Goal: Task Accomplishment & Management: Use online tool/utility

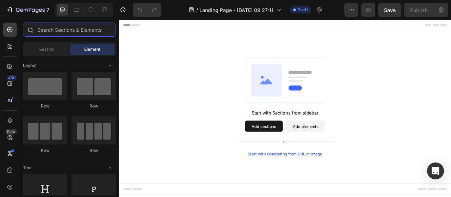
click at [68, 30] on input "text" at bounding box center [69, 30] width 93 height 14
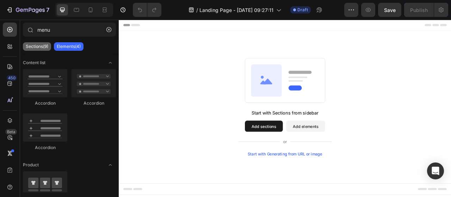
click at [42, 45] on p "Sections(9)" at bounding box center [37, 47] width 23 height 6
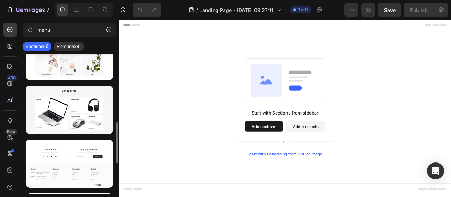
scroll to position [342, 0]
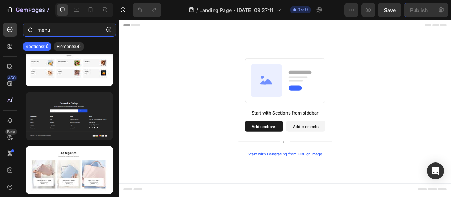
drag, startPoint x: 55, startPoint y: 34, endPoint x: 24, endPoint y: 24, distance: 32.8
click at [24, 24] on div "menu" at bounding box center [69, 31] width 99 height 17
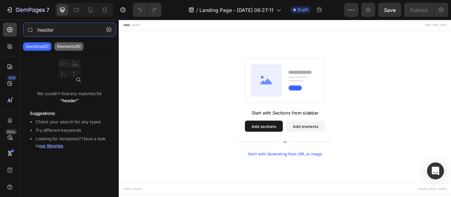
type input "header"
click at [76, 44] on p "Elements(6)" at bounding box center [69, 47] width 24 height 6
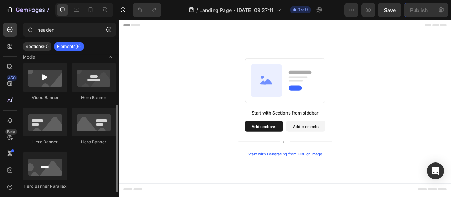
scroll to position [75, 0]
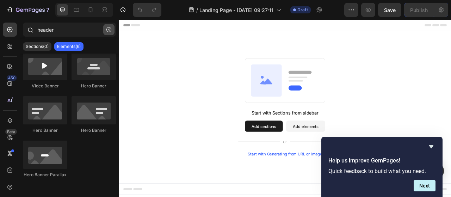
click at [108, 29] on icon "button" at bounding box center [108, 29] width 5 height 5
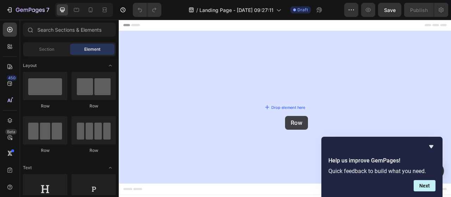
drag, startPoint x: 174, startPoint y: 103, endPoint x: 329, endPoint y: 142, distance: 160.2
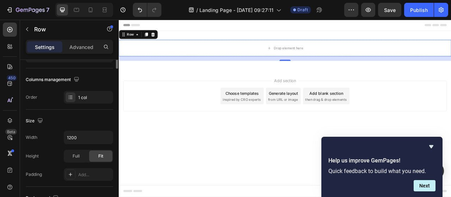
scroll to position [0, 0]
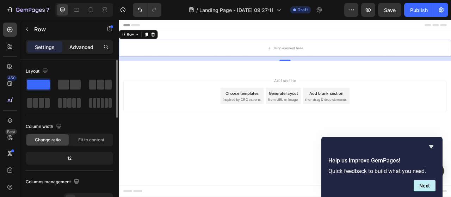
click at [79, 49] on p "Advanced" at bounding box center [81, 46] width 24 height 7
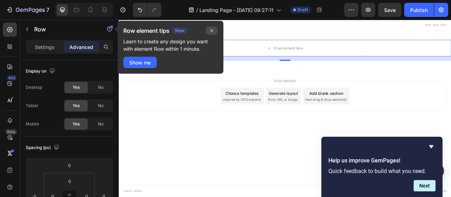
click at [212, 29] on icon "button" at bounding box center [212, 31] width 6 height 6
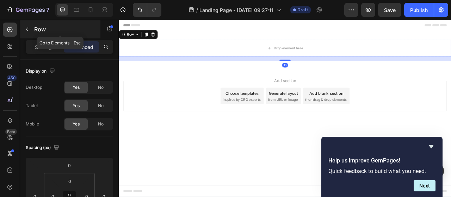
click at [30, 33] on button "button" at bounding box center [26, 29] width 11 height 11
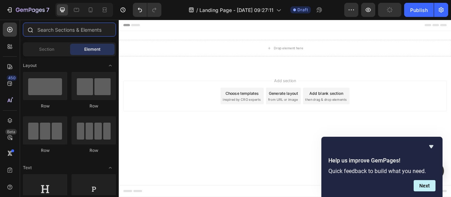
click at [68, 27] on input "text" at bounding box center [69, 30] width 93 height 14
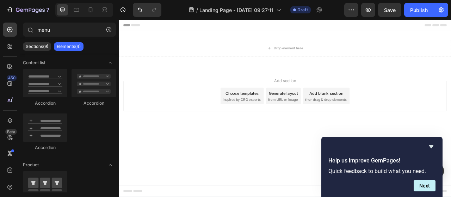
click at [75, 45] on p "Elements(4)" at bounding box center [69, 47] width 24 height 6
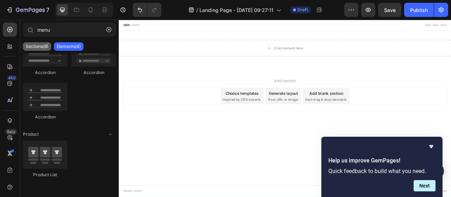
click at [42, 46] on p "Sections(9)" at bounding box center [37, 47] width 23 height 6
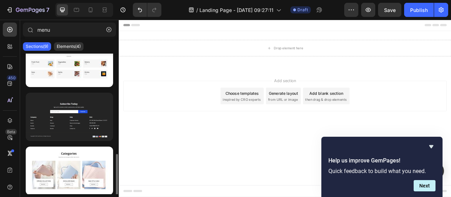
scroll to position [342, 0]
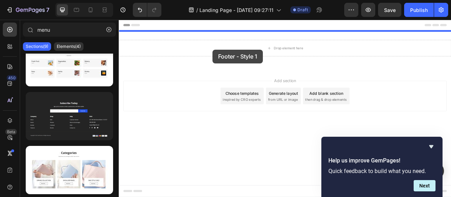
drag, startPoint x: 179, startPoint y: 146, endPoint x: 238, endPoint y: 58, distance: 105.9
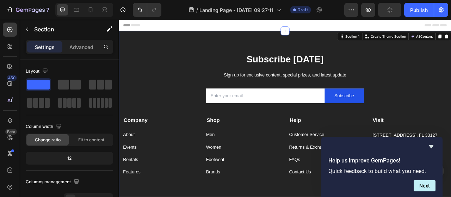
click at [364, 45] on div "Subscribe [DATE] Heading Sign up for exclusive content, special prizes, and lat…" at bounding box center [330, 157] width 423 height 247
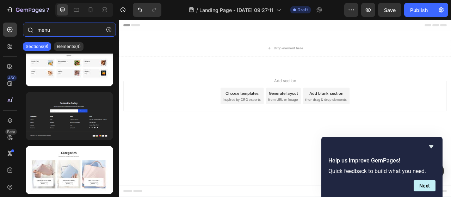
drag, startPoint x: 82, startPoint y: 30, endPoint x: 21, endPoint y: 27, distance: 61.7
click at [21, 27] on div "menu" at bounding box center [69, 31] width 99 height 17
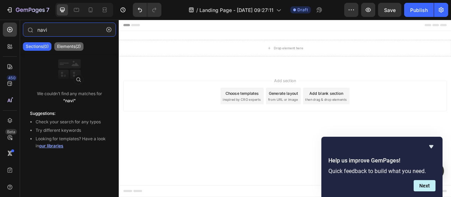
type input "navi"
click at [70, 50] on div "Elements(2)" at bounding box center [68, 46] width 29 height 8
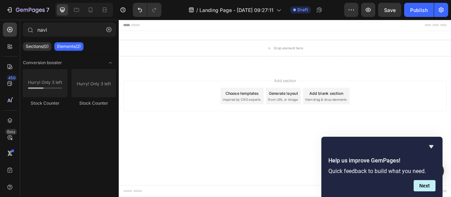
scroll to position [0, 0]
drag, startPoint x: 60, startPoint y: 35, endPoint x: 21, endPoint y: 27, distance: 39.3
click at [21, 27] on div "navi" at bounding box center [69, 31] width 99 height 17
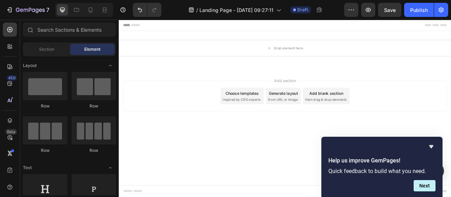
click at [145, 26] on span "Header" at bounding box center [140, 26] width 16 height 7
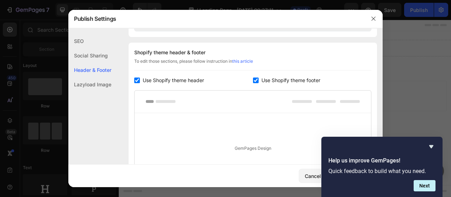
scroll to position [330, 0]
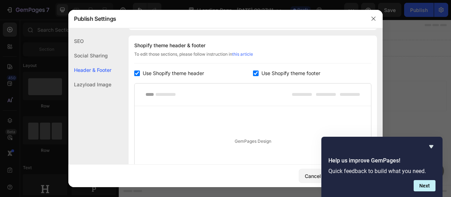
click at [149, 76] on span "Use Shopify theme header" at bounding box center [173, 73] width 61 height 8
checkbox input "false"
click at [266, 72] on span "Use Shopify theme footer" at bounding box center [290, 73] width 59 height 8
checkbox input "false"
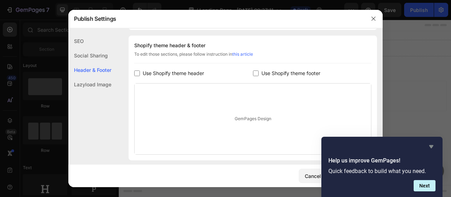
click at [429, 148] on icon "Hide survey" at bounding box center [431, 146] width 8 height 8
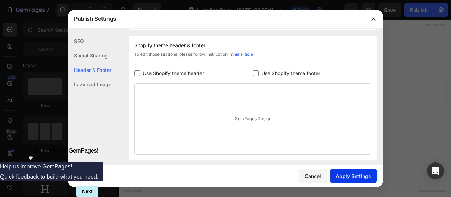
click at [366, 173] on div "Apply Settings" at bounding box center [353, 175] width 35 height 7
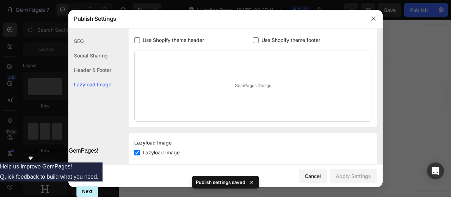
scroll to position [377, 0]
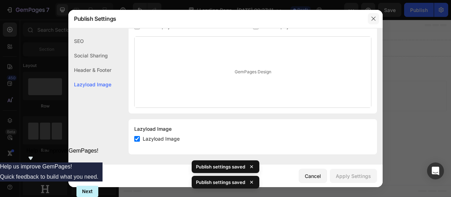
click at [375, 16] on icon "button" at bounding box center [374, 19] width 6 height 6
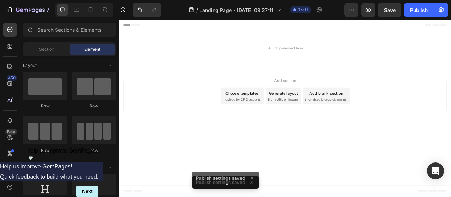
click at [130, 21] on div "Header" at bounding box center [330, 27] width 412 height 14
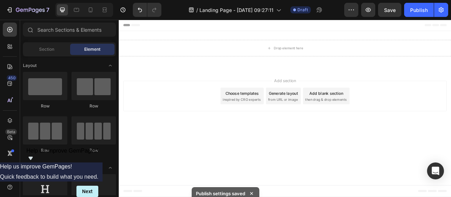
click at [133, 27] on span "Header" at bounding box center [140, 26] width 16 height 7
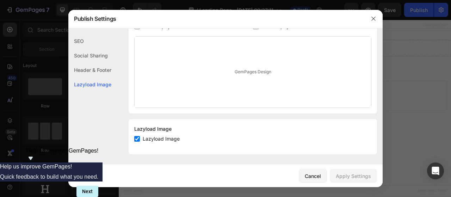
click at [256, 70] on div "GemPages Design" at bounding box center [253, 72] width 236 height 71
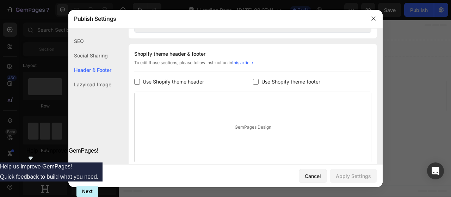
scroll to position [321, 0]
click at [367, 24] on div at bounding box center [373, 19] width 18 height 18
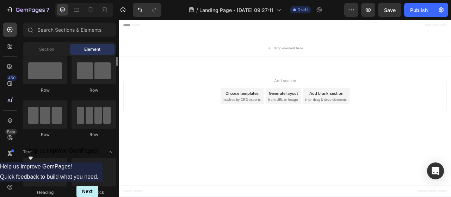
scroll to position [16, 0]
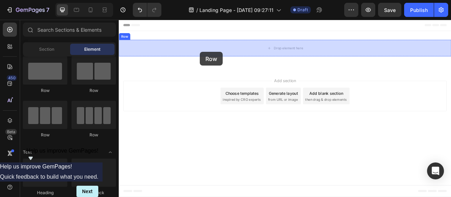
drag, startPoint x: 198, startPoint y: 73, endPoint x: 222, endPoint y: 61, distance: 27.1
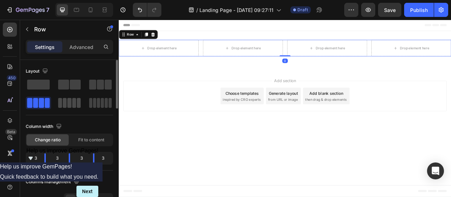
click at [69, 105] on span at bounding box center [69, 103] width 4 height 10
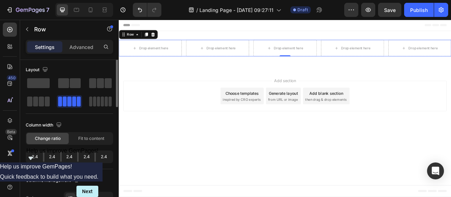
scroll to position [0, 0]
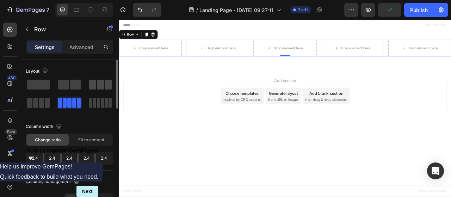
click at [99, 84] on span at bounding box center [100, 85] width 7 height 10
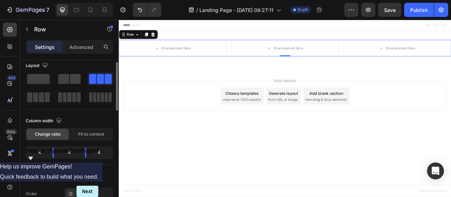
scroll to position [6, 0]
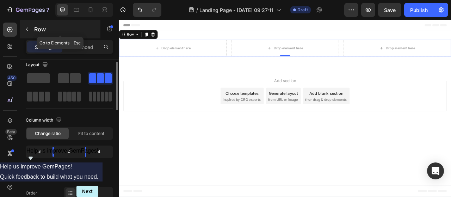
click at [29, 27] on icon "button" at bounding box center [27, 29] width 6 height 6
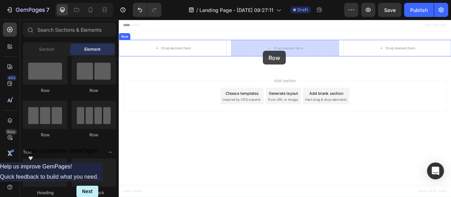
drag, startPoint x: 284, startPoint y: 62, endPoint x: 302, endPoint y: 59, distance: 18.2
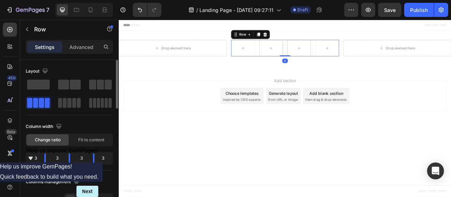
click at [76, 110] on div "Layout" at bounding box center [69, 91] width 87 height 50
click at [75, 105] on span at bounding box center [74, 103] width 4 height 10
click at [71, 103] on div at bounding box center [69, 103] width 23 height 10
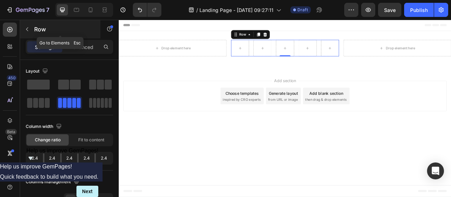
click at [31, 31] on button "button" at bounding box center [26, 29] width 11 height 11
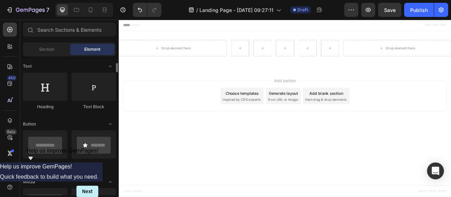
scroll to position [111, 0]
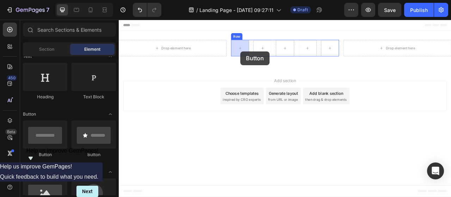
drag, startPoint x: 303, startPoint y: 27, endPoint x: 273, endPoint y: 60, distance: 43.9
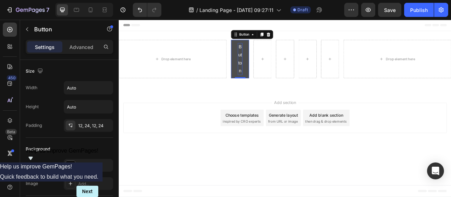
click at [273, 81] on p "Button" at bounding box center [273, 70] width 6 height 41
click at [92, 48] on p "Advanced" at bounding box center [81, 46] width 24 height 7
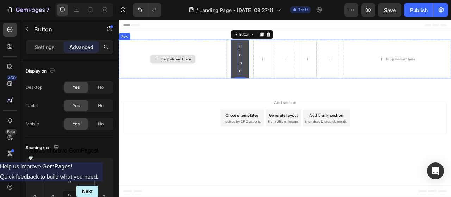
click at [241, 90] on div "Drop element here" at bounding box center [187, 69] width 137 height 49
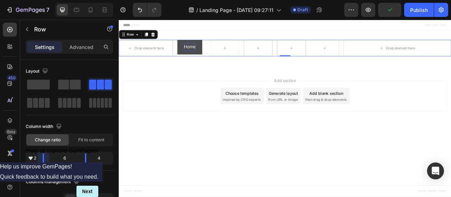
drag, startPoint x: 54, startPoint y: 153, endPoint x: 42, endPoint y: 154, distance: 12.0
click at [42, 0] on body "7 Version history / Landing Page - [DATE] 09:27:11 Draft Preview Publish 450 Be…" at bounding box center [225, 0] width 451 height 0
drag, startPoint x: 86, startPoint y: 155, endPoint x: 93, endPoint y: 78, distance: 78.3
click at [95, 0] on body "7 Version history / Landing Page - [DATE] 09:27:11 Draft Preview Save Publish 4…" at bounding box center [225, 0] width 451 height 0
click at [221, 55] on button "Home" at bounding box center [209, 54] width 32 height 19
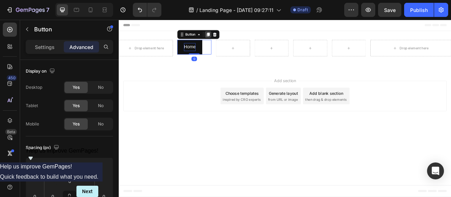
click at [229, 38] on icon at bounding box center [232, 39] width 6 height 6
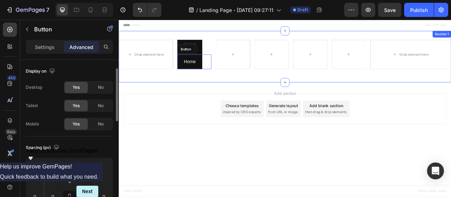
scroll to position [6, 0]
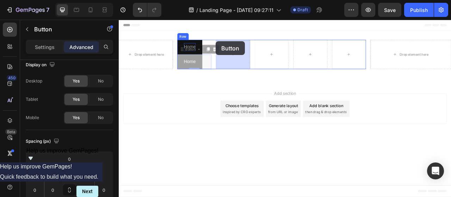
drag, startPoint x: 200, startPoint y: 56, endPoint x: 260, endPoint y: 52, distance: 59.7
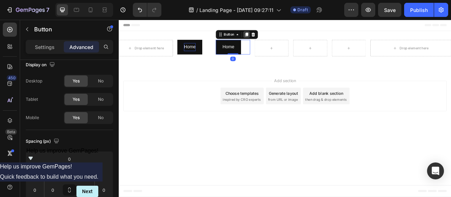
click at [283, 36] on icon at bounding box center [281, 38] width 4 height 5
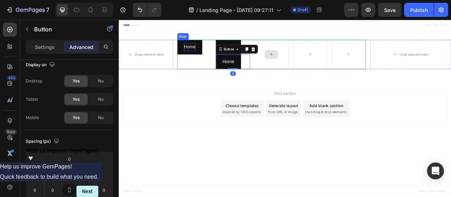
drag, startPoint x: 247, startPoint y: 53, endPoint x: 315, endPoint y: 53, distance: 67.7
click at [315, 53] on div "Home Button Home Button Home Button 0 Row" at bounding box center [313, 63] width 240 height 37
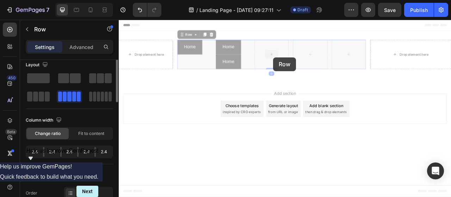
scroll to position [0, 0]
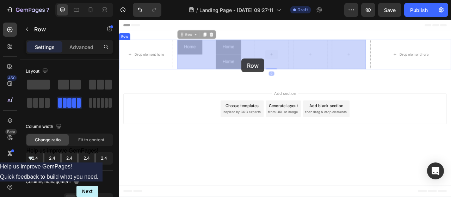
drag, startPoint x: 315, startPoint y: 53, endPoint x: 303, endPoint y: 62, distance: 15.3
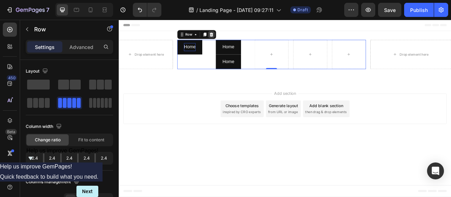
click at [238, 37] on icon at bounding box center [236, 38] width 5 height 5
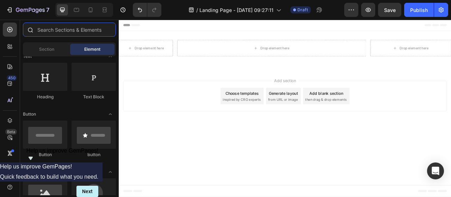
click at [67, 36] on input "text" at bounding box center [69, 30] width 93 height 14
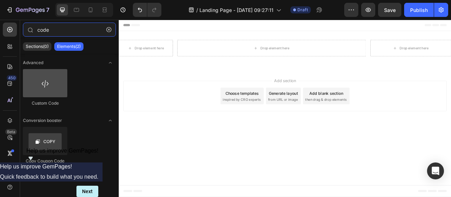
type input "code"
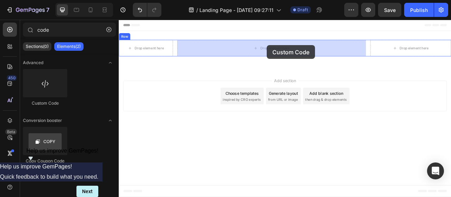
drag, startPoint x: 164, startPoint y: 107, endPoint x: 307, endPoint y: 52, distance: 153.3
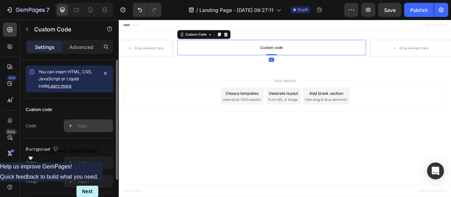
click at [90, 123] on div "Add..." at bounding box center [88, 125] width 49 height 13
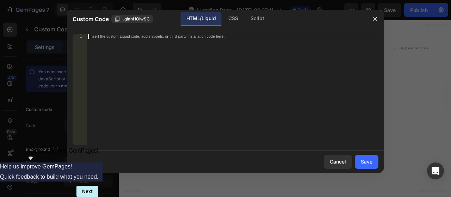
click at [194, 104] on div "Insert the custom Liquid code, add snippets, or third-party installation code h…" at bounding box center [233, 95] width 292 height 122
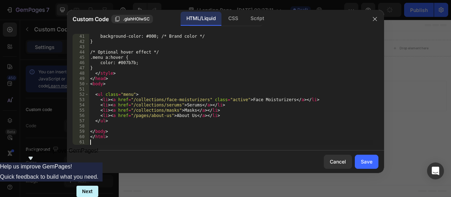
scroll to position [211, 0]
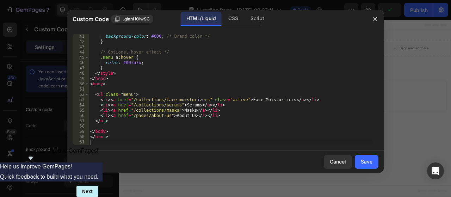
click at [378, 164] on div "Cancel Save" at bounding box center [225, 161] width 317 height 23
click at [366, 163] on div "Save" at bounding box center [367, 161] width 12 height 7
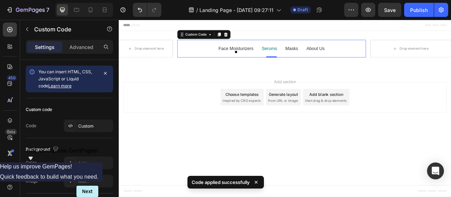
click at [313, 59] on link "Serums" at bounding box center [310, 58] width 19 height 9
click at [345, 56] on link "Masks" at bounding box center [339, 58] width 16 height 9
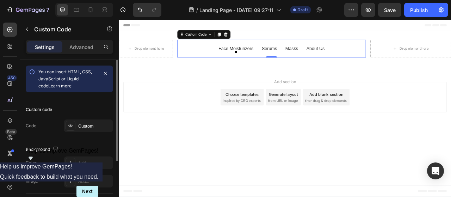
click at [104, 118] on div "Custom code Code Custom" at bounding box center [69, 118] width 87 height 40
click at [96, 123] on div "Custom" at bounding box center [94, 126] width 33 height 6
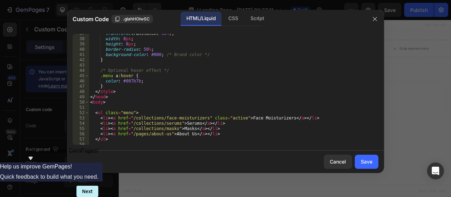
scroll to position [198, 0]
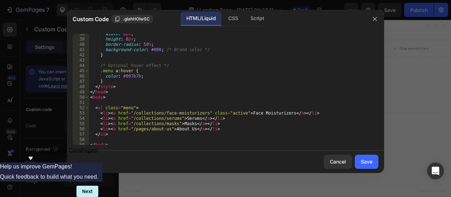
click at [196, 104] on div "width : 8 px ; height : 8 px ; border-radius : 50 % ; background-color : #000 ;…" at bounding box center [231, 92] width 284 height 122
type textarea "</html>"
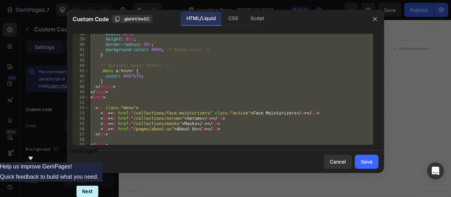
paste textarea
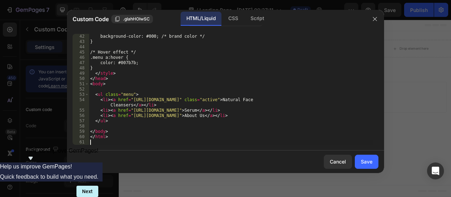
scroll to position [216, 0]
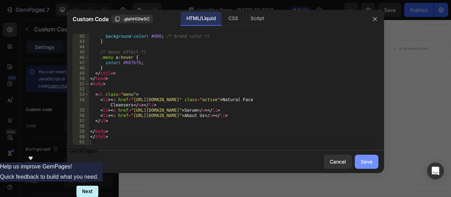
click at [372, 158] on button "Save" at bounding box center [367, 162] width 24 height 14
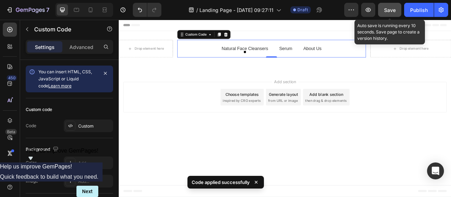
click at [386, 6] on button "Save" at bounding box center [389, 10] width 23 height 14
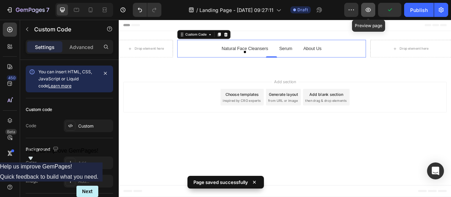
click at [367, 9] on icon "button" at bounding box center [368, 10] width 5 height 4
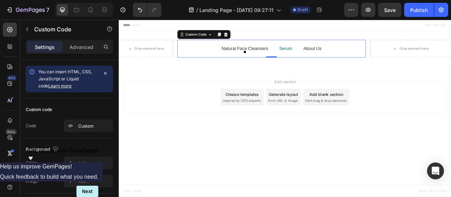
click at [334, 59] on link "Serum" at bounding box center [331, 58] width 17 height 9
